Goal: Task Accomplishment & Management: Manage account settings

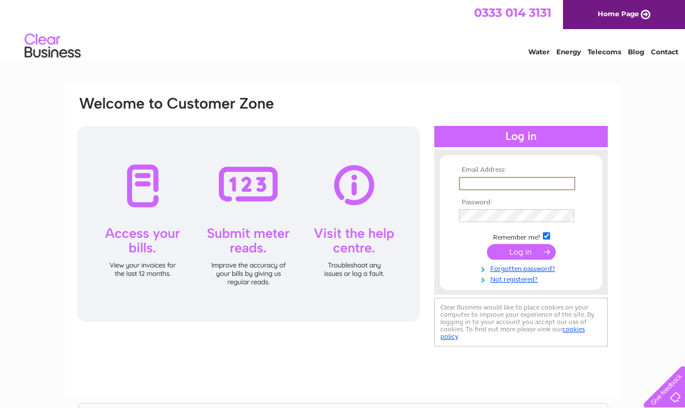
paste input "invoices@musebargroup.com"
type input "invoices@musebargroup.com"
click at [526, 250] on input "submit" at bounding box center [521, 251] width 69 height 16
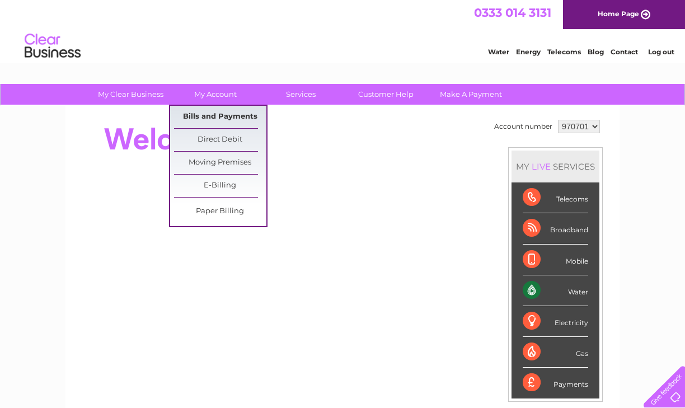
click at [216, 117] on link "Bills and Payments" at bounding box center [220, 117] width 92 height 22
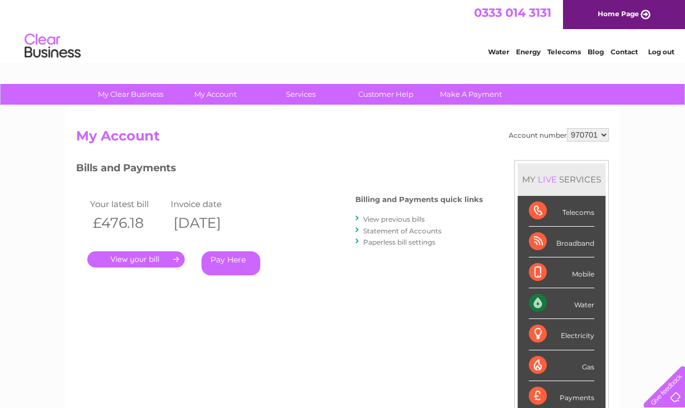
click at [159, 259] on link "." at bounding box center [135, 259] width 97 height 16
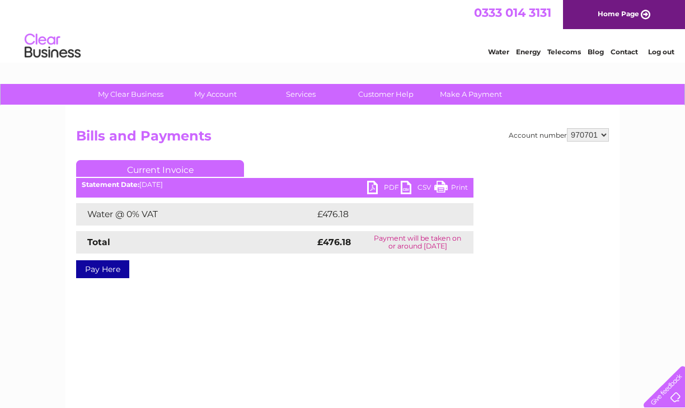
click at [391, 185] on link "PDF" at bounding box center [384, 189] width 34 height 16
click at [477, 123] on div "Account number 970701 970702 Bills and Payments Current Invoice PDF CSV Print" at bounding box center [342, 262] width 554 height 313
select select "970702"
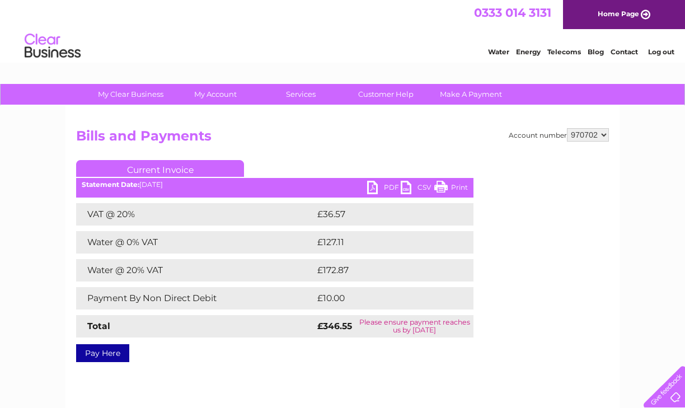
click at [387, 190] on link "PDF" at bounding box center [384, 189] width 34 height 16
click at [460, 152] on div "Account number 970701 970702 Bills and Payments Current Invoice PDF CSV Print S…" at bounding box center [342, 243] width 533 height 230
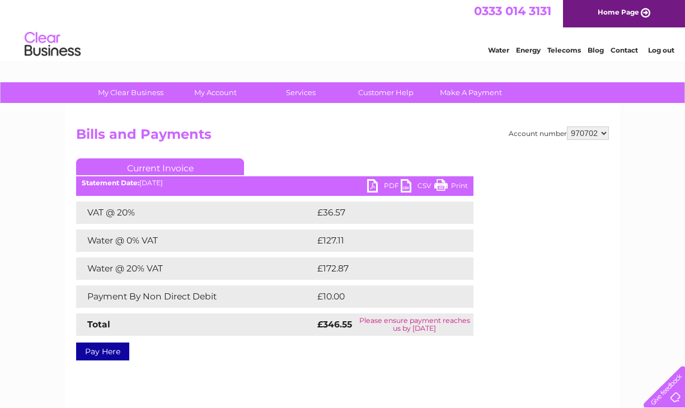
scroll to position [1, 0]
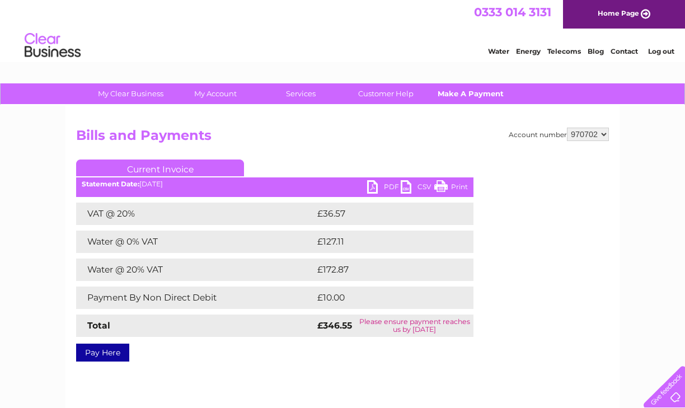
click at [462, 94] on link "Make A Payment" at bounding box center [471, 93] width 92 height 21
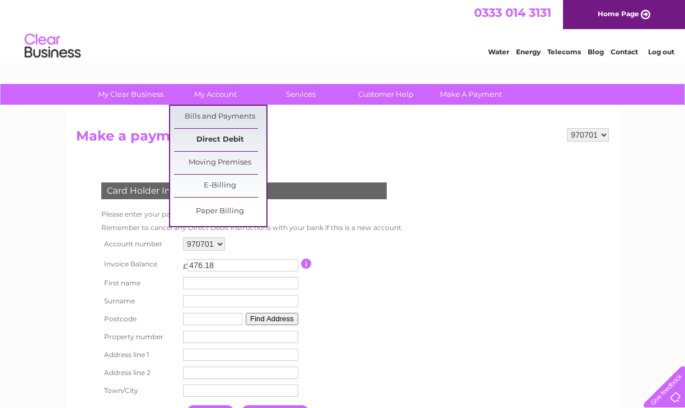
click at [217, 138] on link "Direct Debit" at bounding box center [220, 140] width 92 height 22
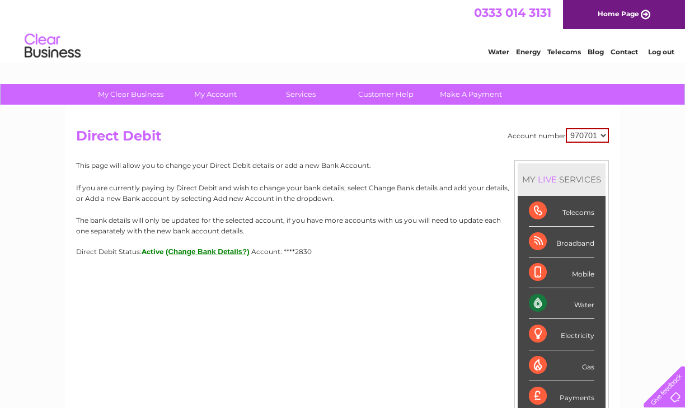
select select "970702"
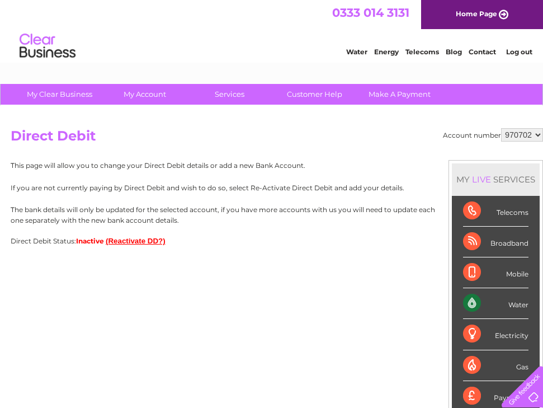
click at [120, 241] on button "(Reactivate DD?)" at bounding box center [136, 241] width 60 height 8
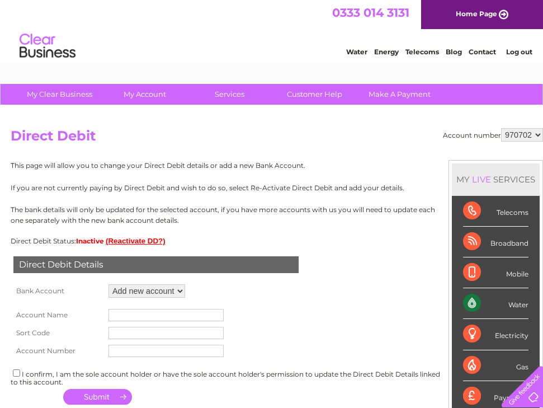
select select "1082528"
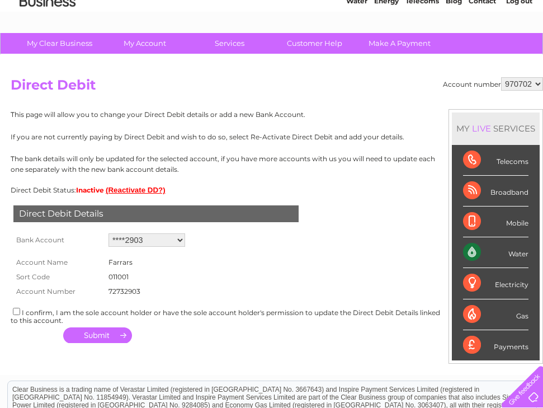
scroll to position [63, 0]
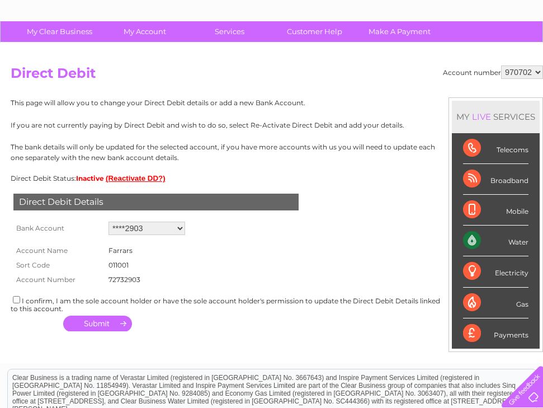
click at [16, 297] on input "checkbox" at bounding box center [16, 299] width 7 height 7
checkbox input "true"
click at [111, 318] on button "button" at bounding box center [97, 324] width 69 height 16
